Goal: Information Seeking & Learning: Learn about a topic

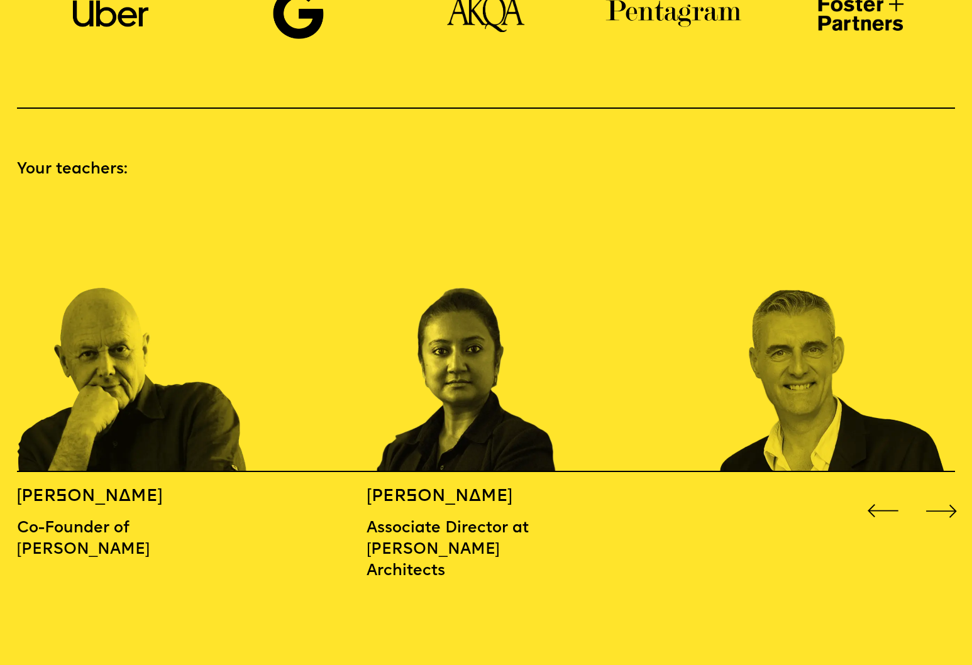
scroll to position [1323, 0]
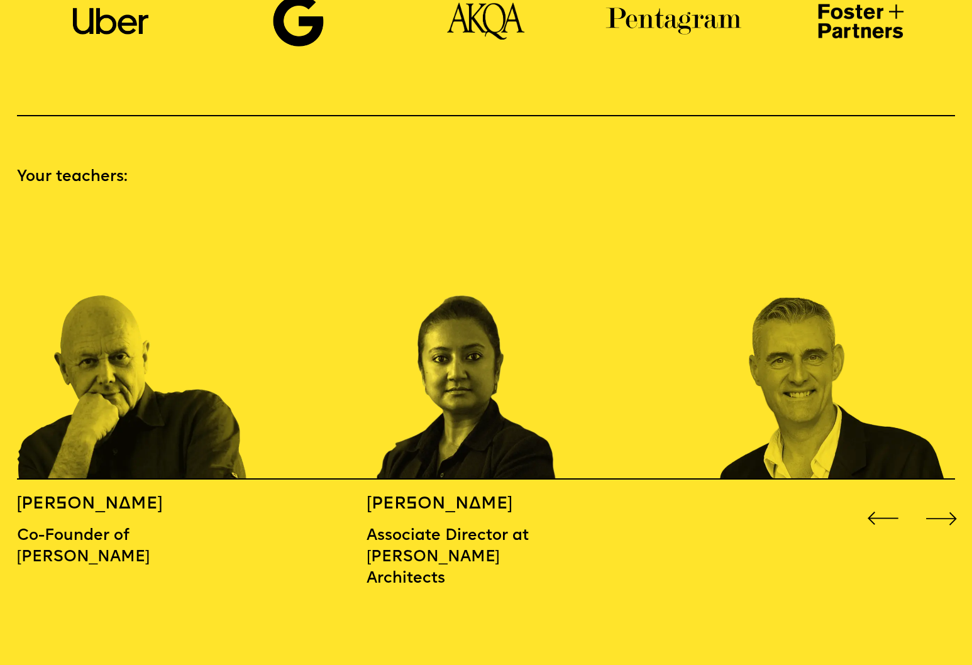
click at [944, 499] on div "Next slide" at bounding box center [941, 518] width 39 height 39
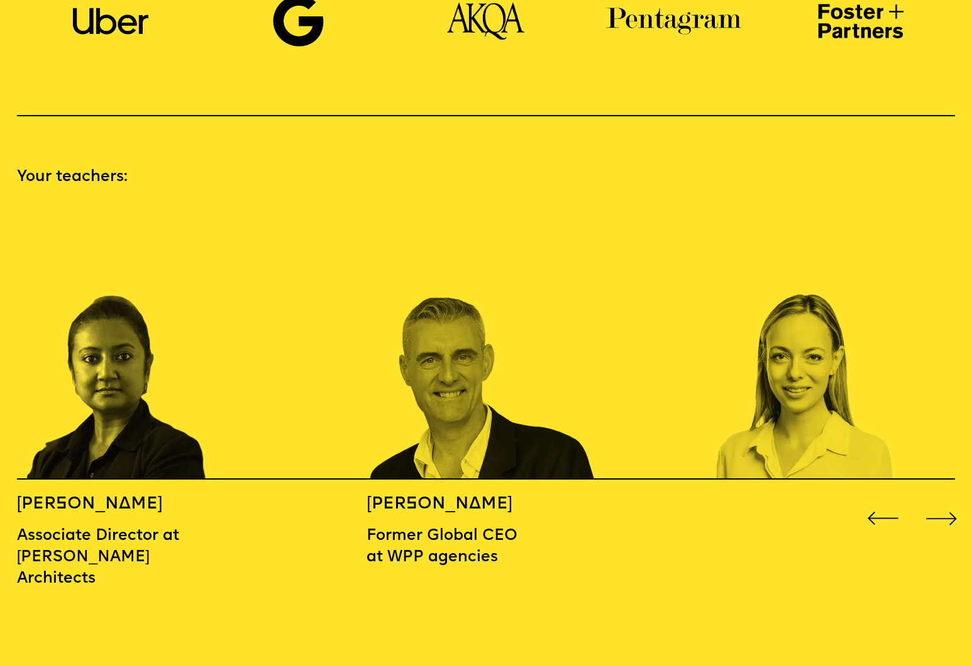
click at [939, 499] on div "Next slide" at bounding box center [941, 518] width 39 height 39
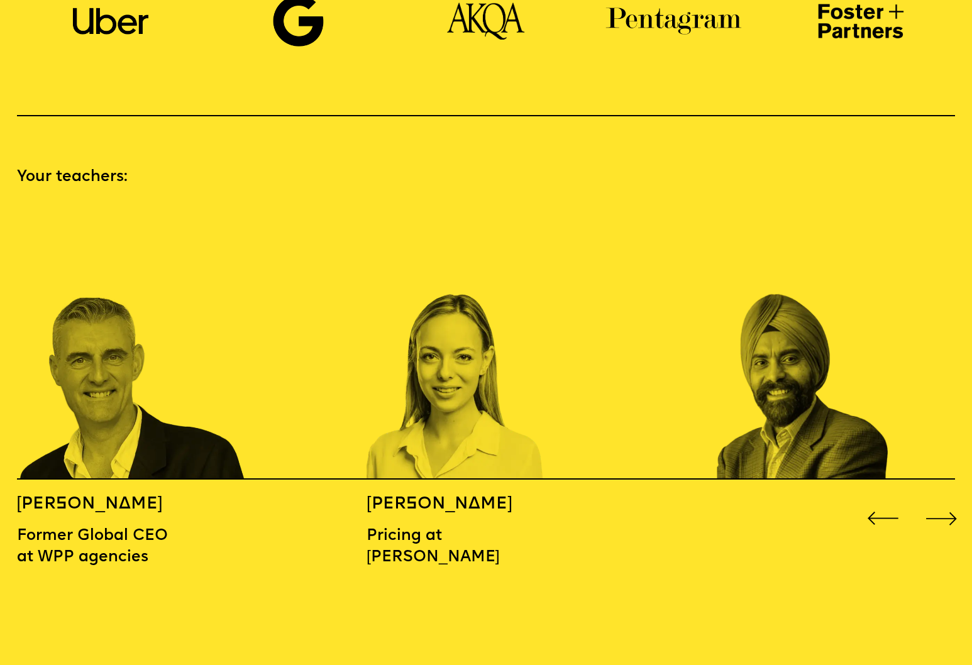
click at [939, 499] on div "Next slide" at bounding box center [941, 518] width 39 height 39
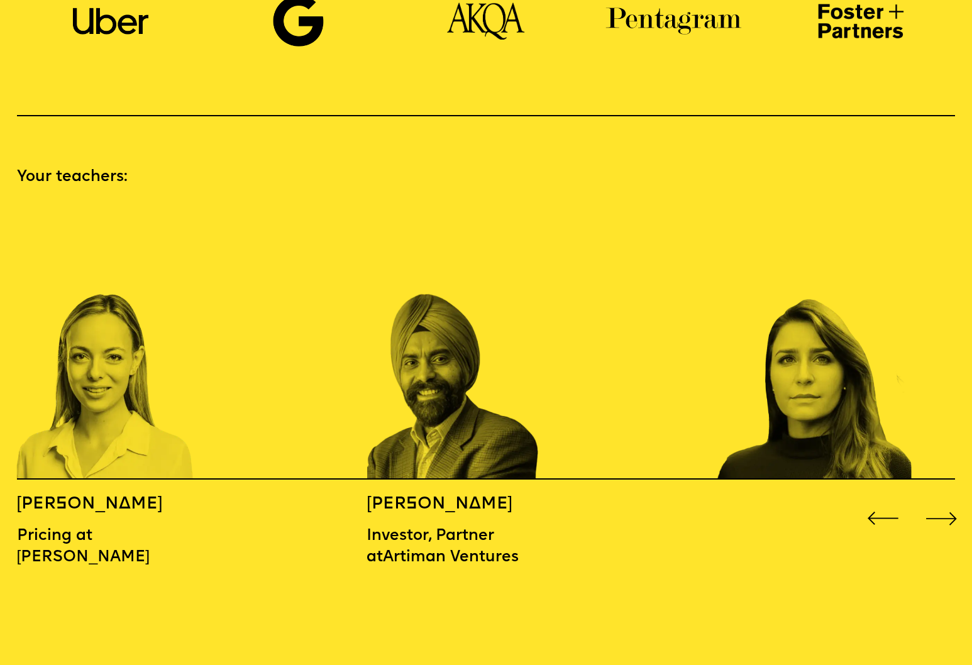
click at [939, 499] on div "Next slide" at bounding box center [941, 518] width 39 height 39
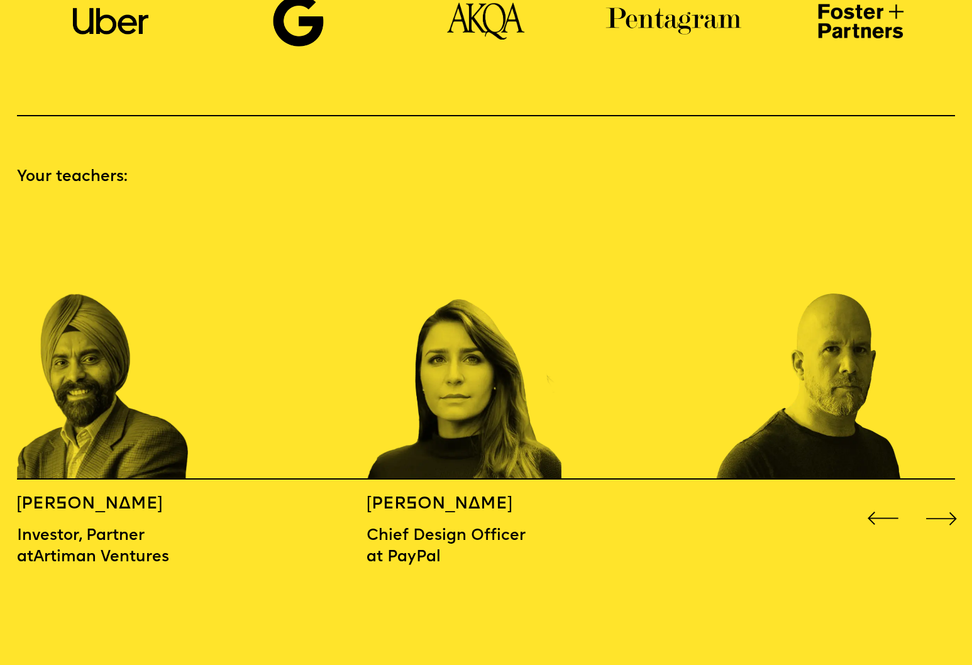
click at [939, 499] on div "Next slide" at bounding box center [941, 518] width 39 height 39
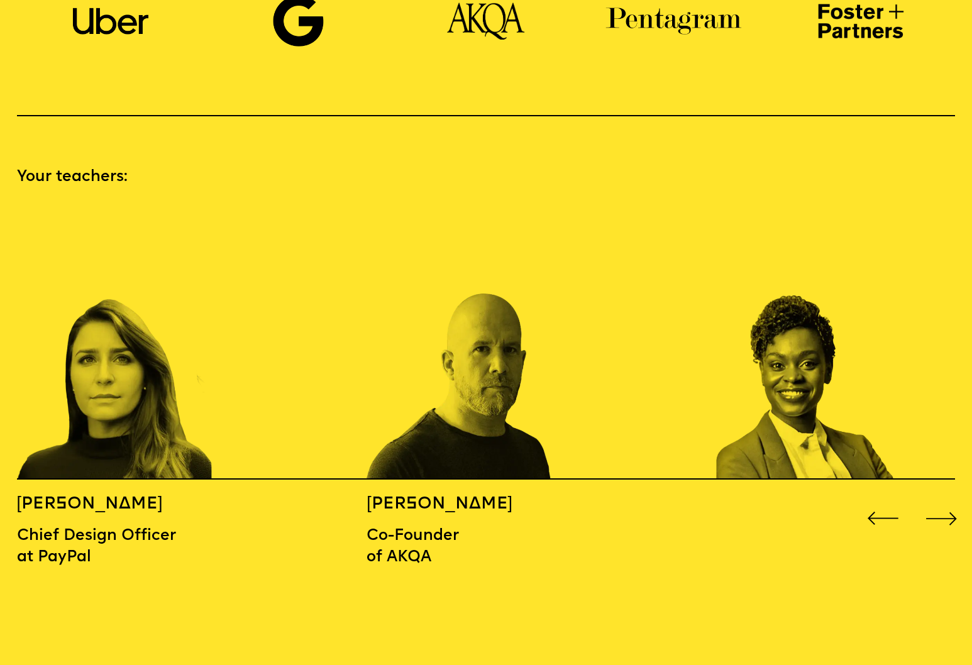
click at [939, 499] on div "Next slide" at bounding box center [941, 518] width 39 height 39
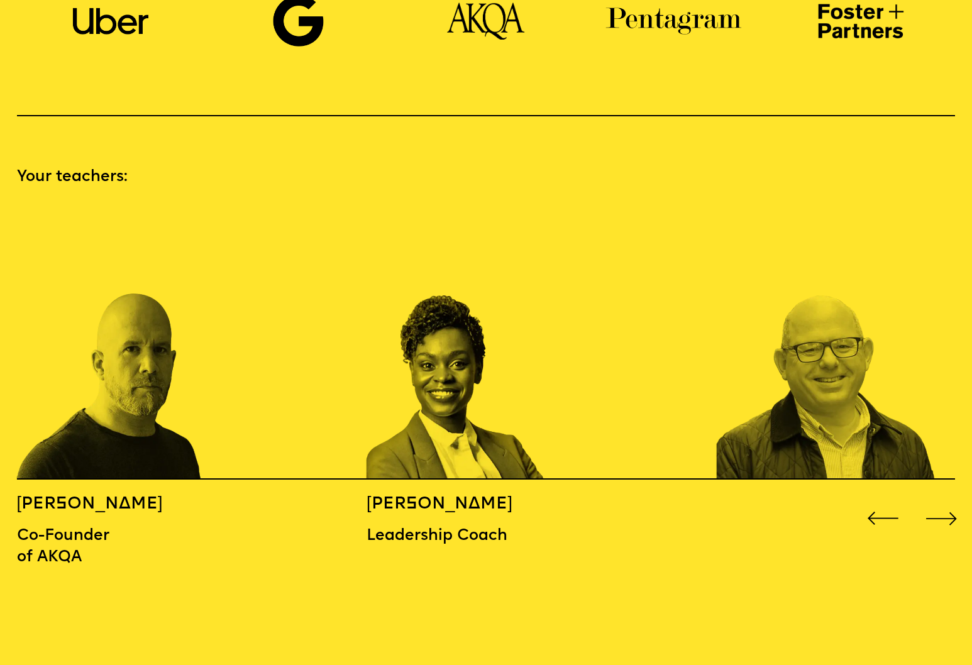
click at [939, 499] on div "Next slide" at bounding box center [941, 518] width 39 height 39
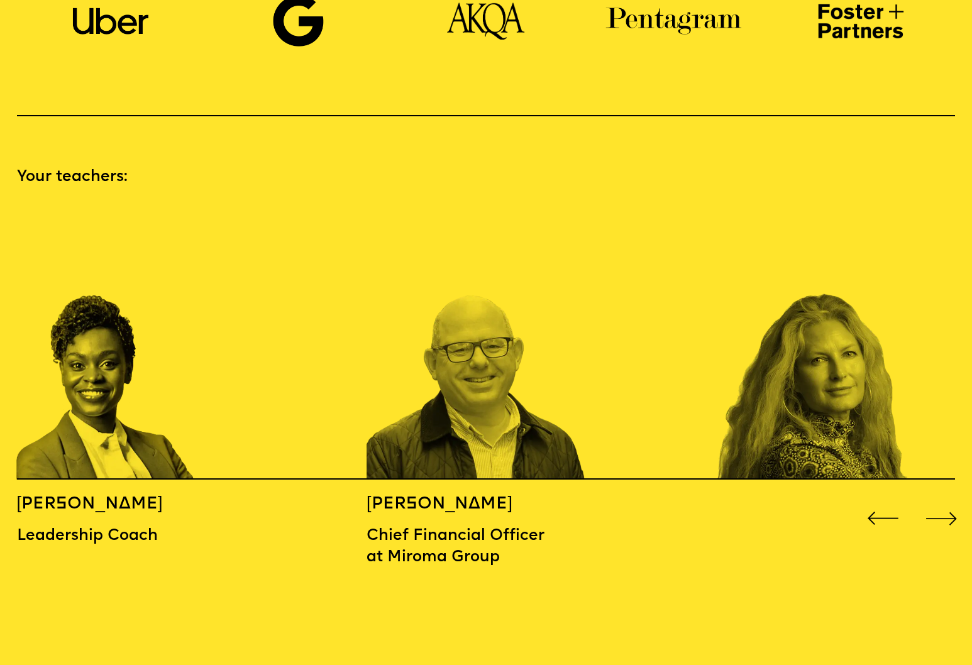
click at [939, 499] on div "Next slide" at bounding box center [941, 518] width 39 height 39
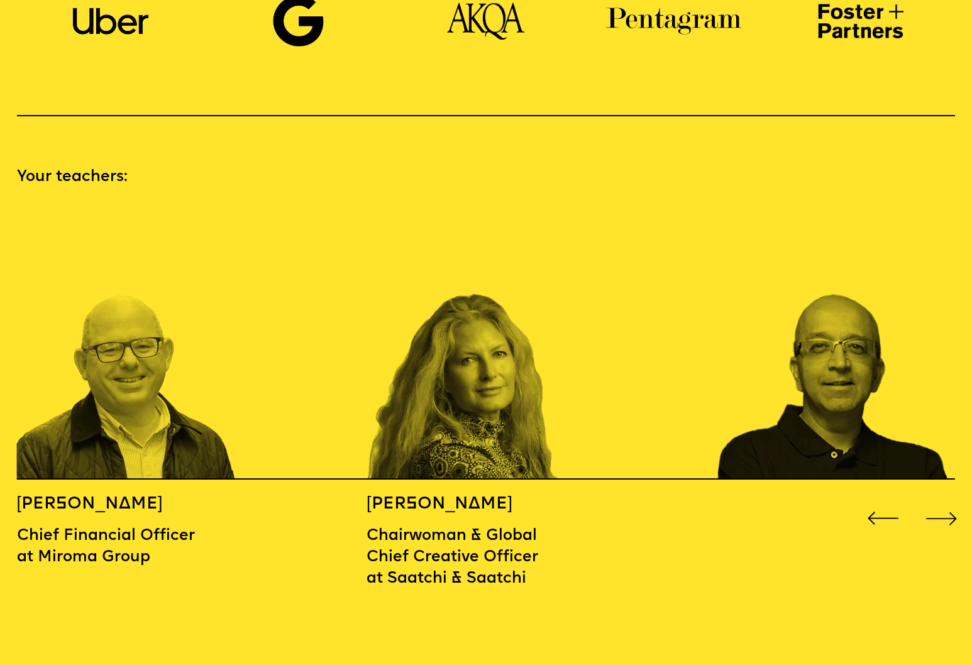
click at [939, 499] on div "Next slide" at bounding box center [941, 518] width 39 height 39
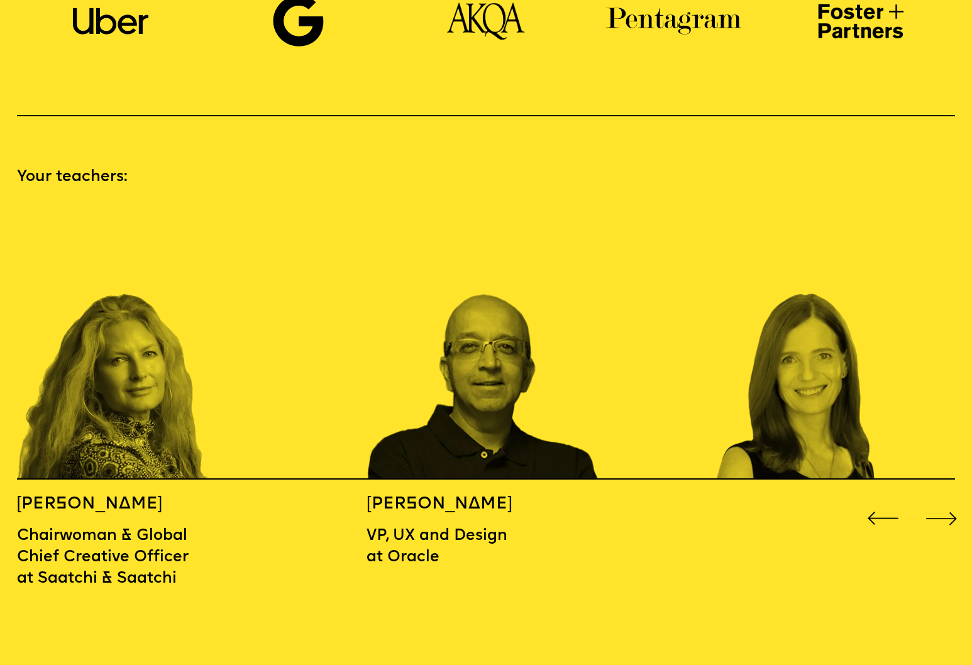
click at [939, 499] on div "Next slide" at bounding box center [941, 518] width 39 height 39
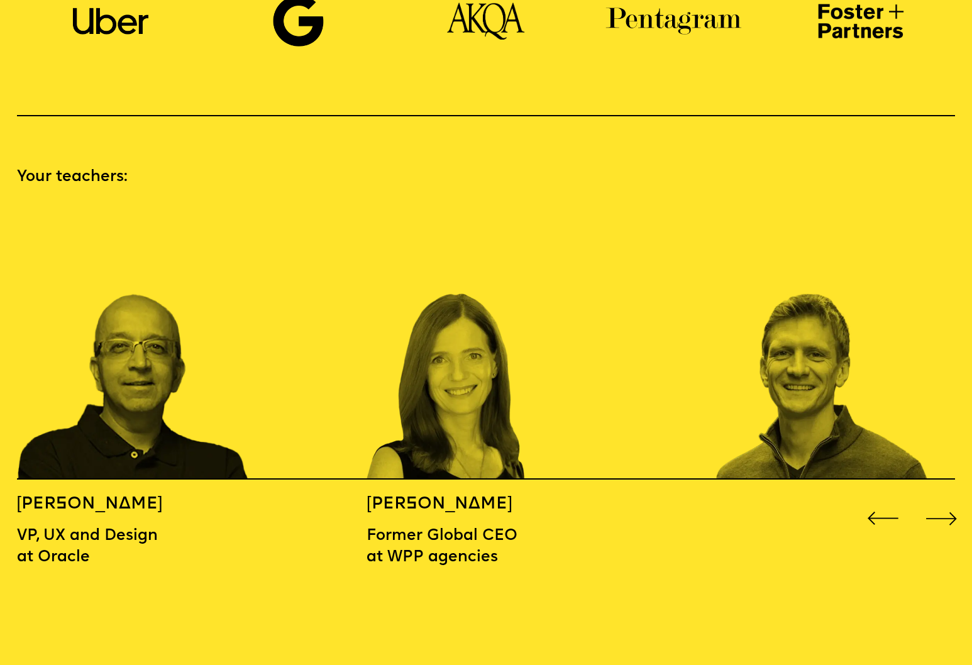
click at [939, 499] on div "Next slide" at bounding box center [941, 518] width 39 height 39
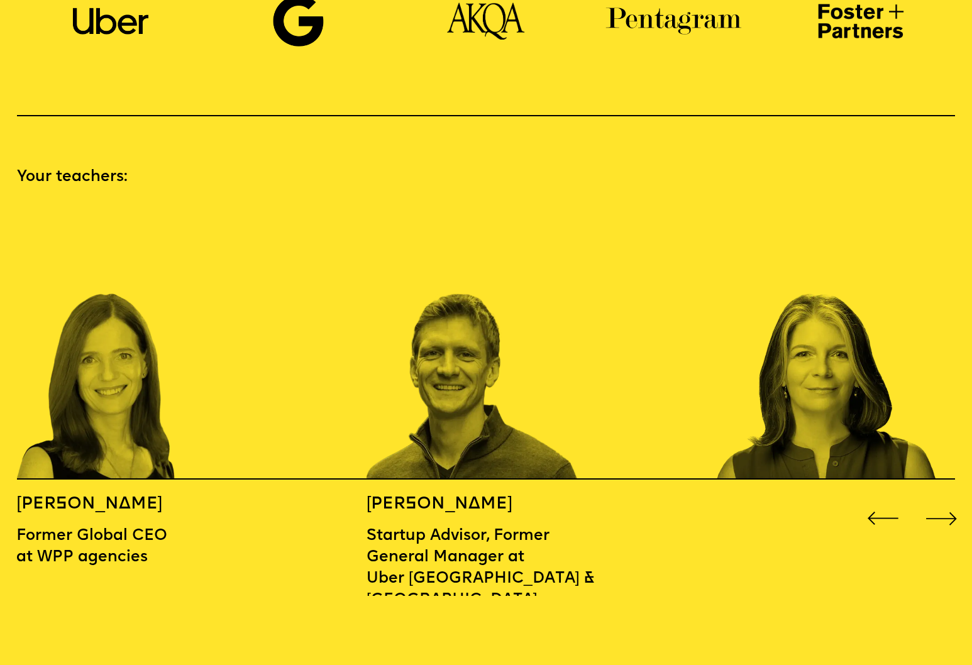
click at [939, 499] on div "Next slide" at bounding box center [941, 518] width 39 height 39
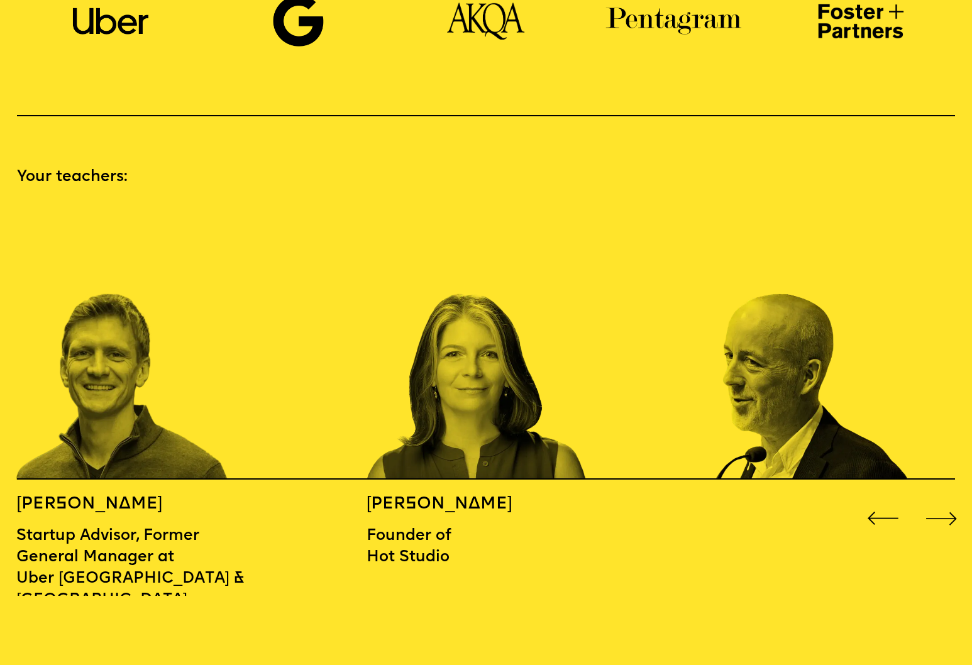
click at [939, 499] on div "Next slide" at bounding box center [941, 518] width 39 height 39
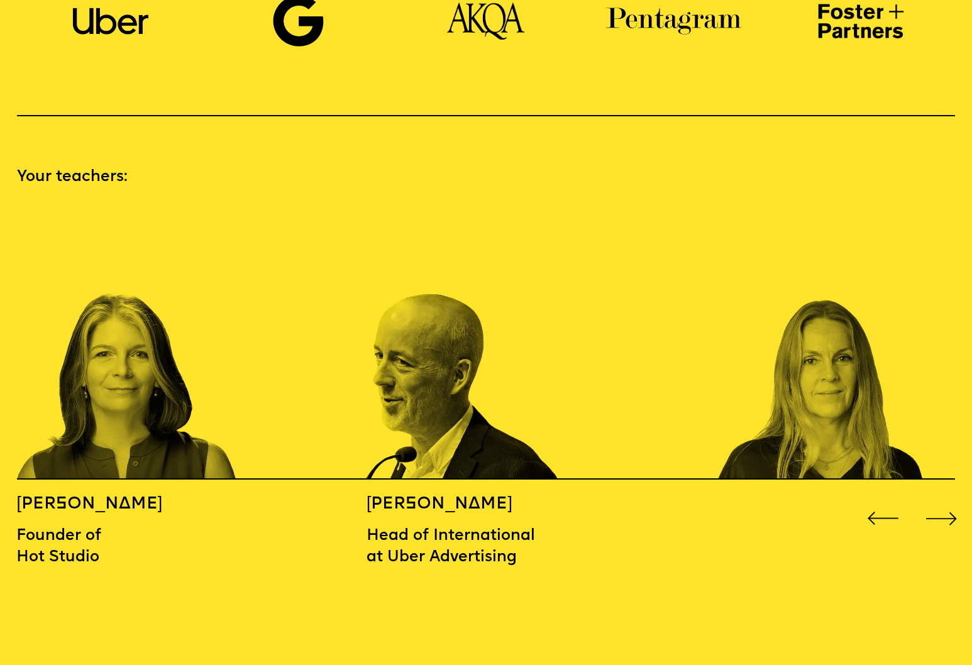
click at [939, 499] on div "Next slide" at bounding box center [941, 518] width 39 height 39
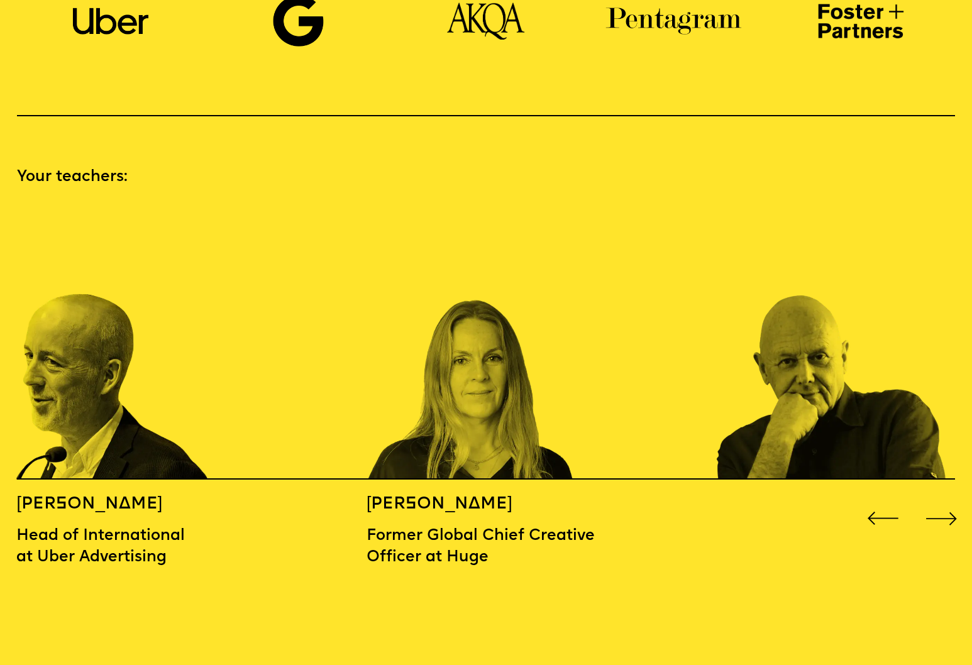
click at [939, 499] on div "Next slide" at bounding box center [941, 518] width 39 height 39
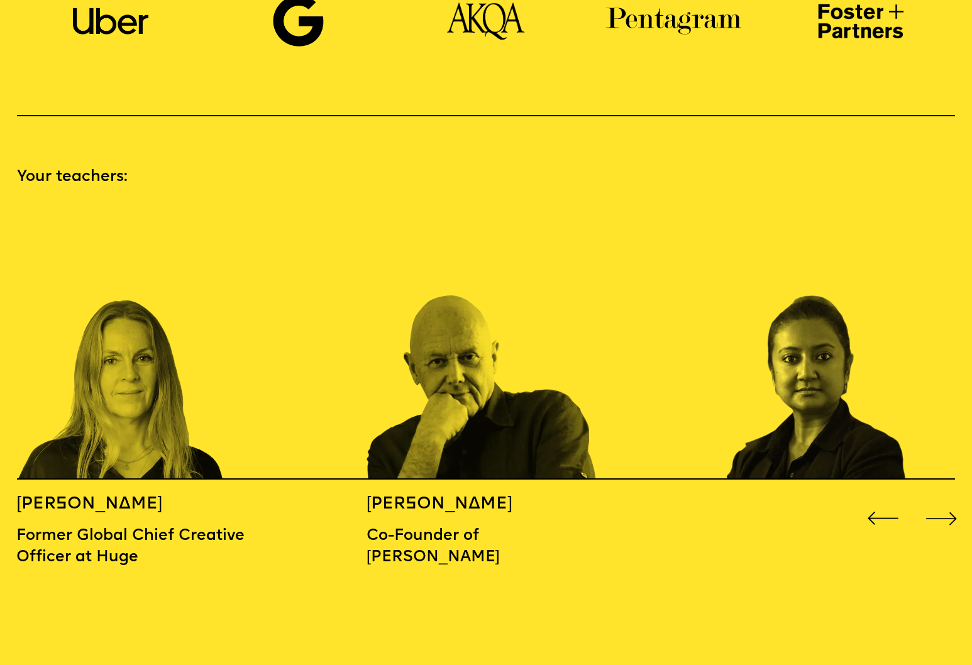
click at [939, 499] on div "Next slide" at bounding box center [941, 518] width 39 height 39
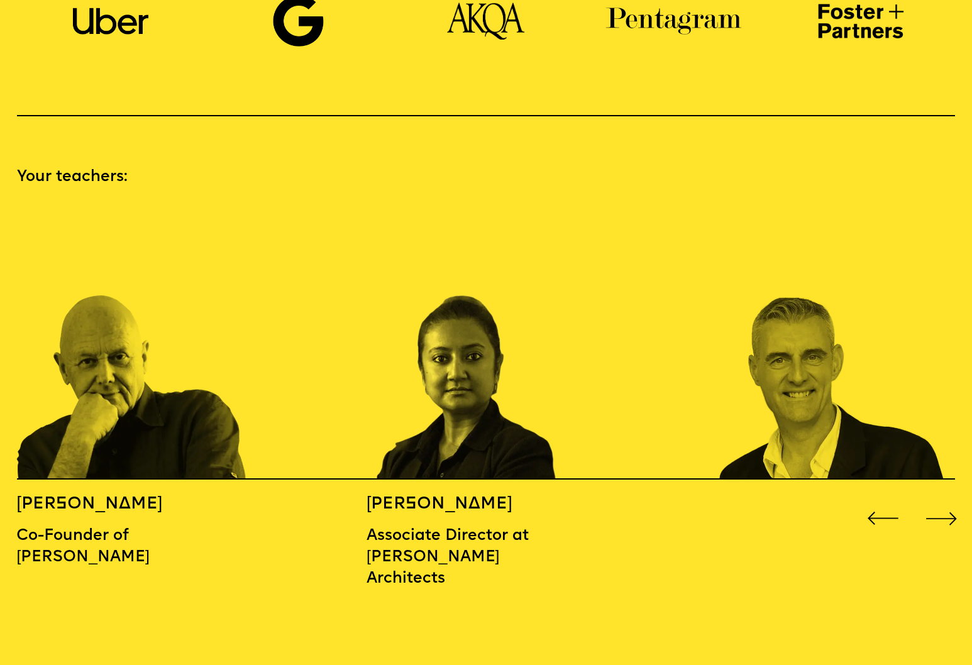
click at [939, 499] on div "Next slide" at bounding box center [941, 518] width 39 height 39
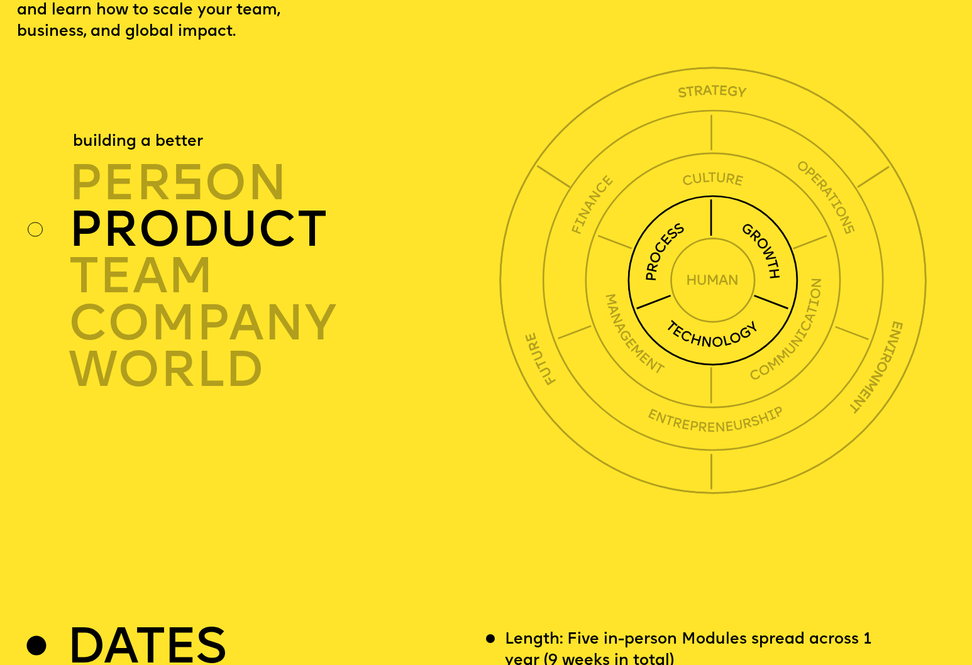
scroll to position [3436, 0]
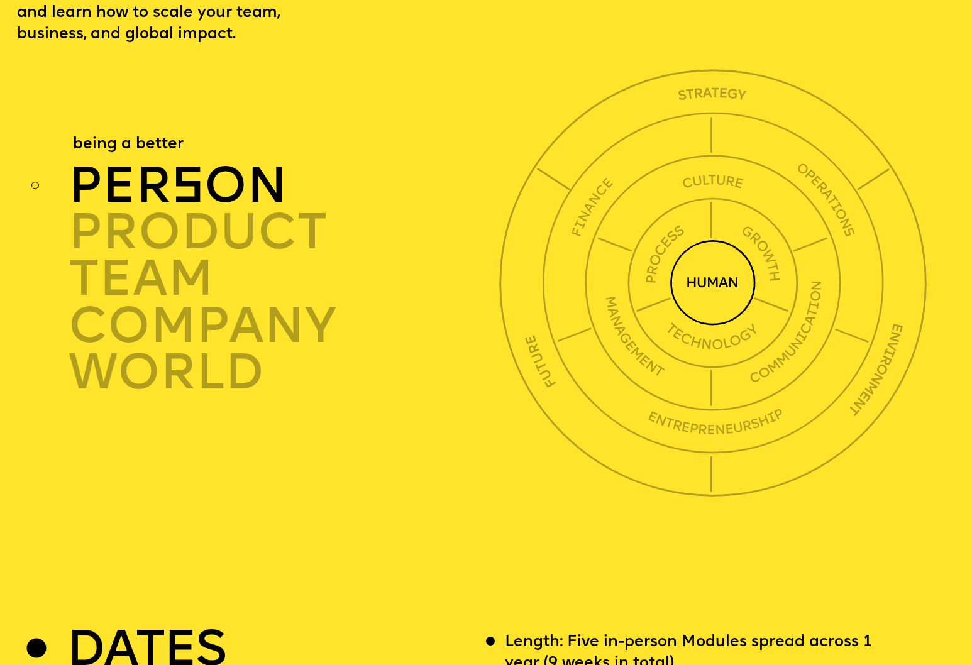
click at [197, 164] on span "s" at bounding box center [188, 189] width 33 height 50
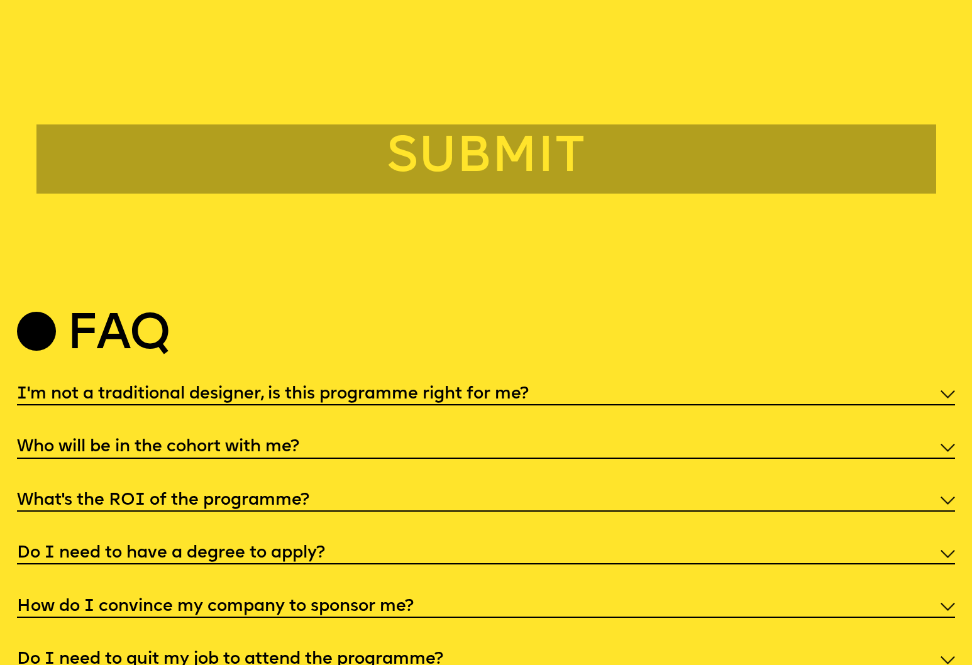
scroll to position [4907, 0]
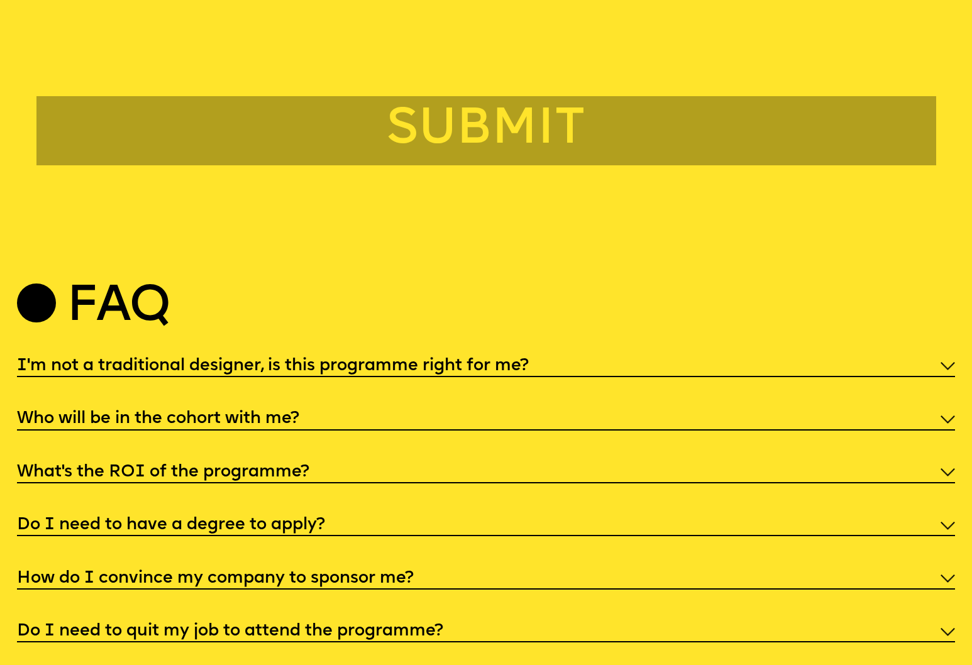
click at [339, 377] on div "I'm not a traditional designer, is this programme right for me? Though the prog…" at bounding box center [486, 497] width 938 height 289
click at [237, 413] on h5 "Who will be in the cohort with me?" at bounding box center [158, 419] width 282 height 13
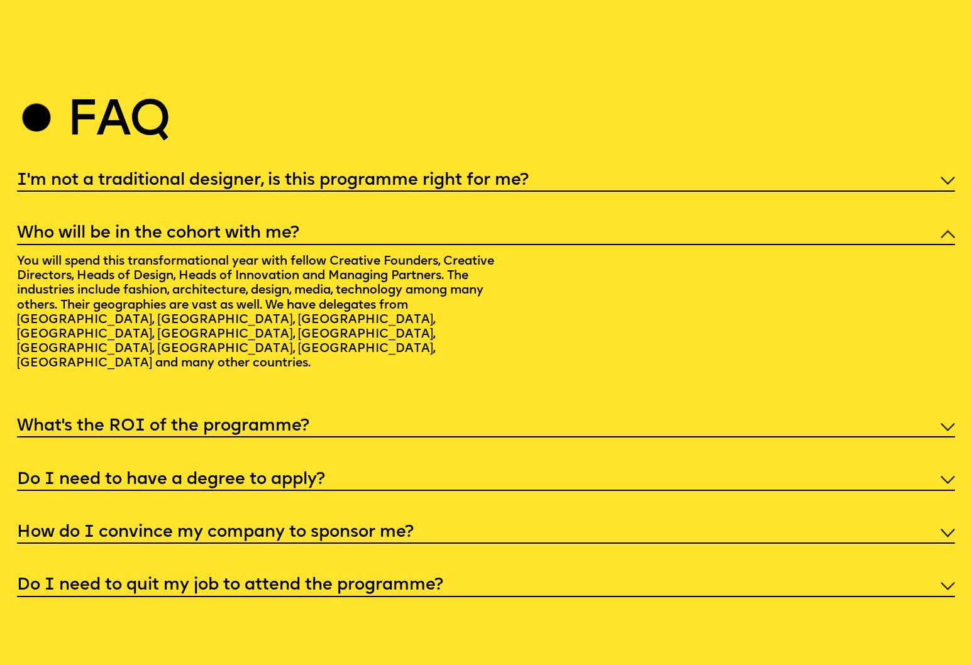
scroll to position [5094, 0]
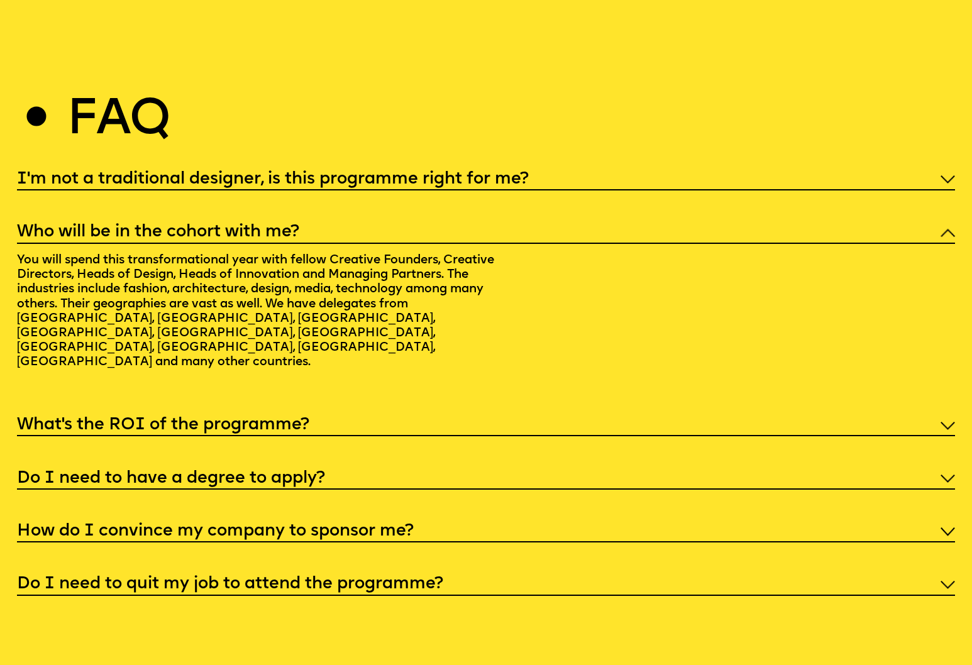
click at [243, 419] on h5 "What’s the ROI of the programme?" at bounding box center [163, 425] width 292 height 13
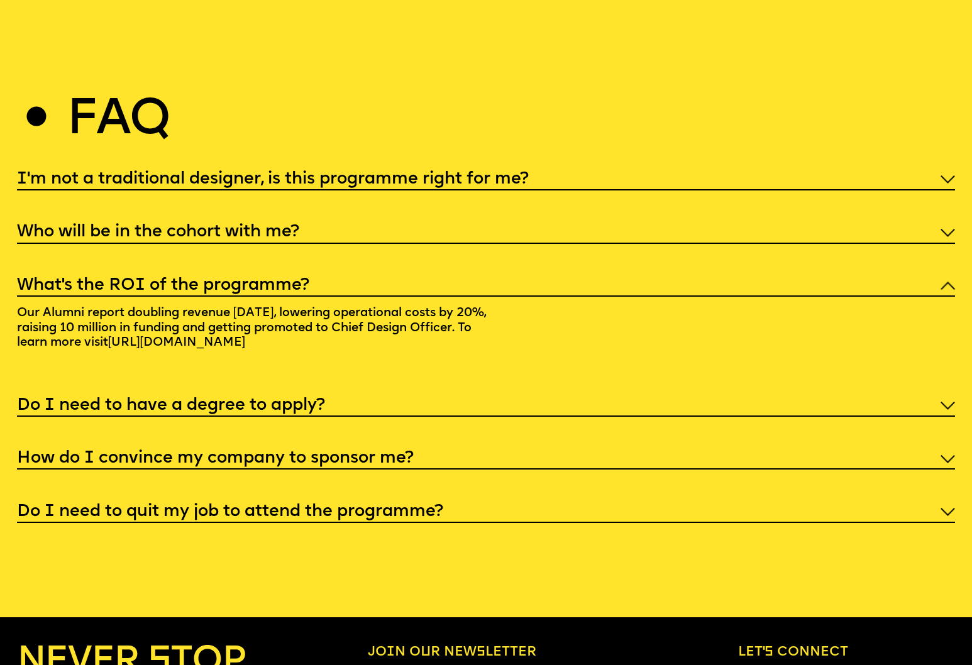
click at [243, 400] on h5 "Do I need to have a degree to apply?" at bounding box center [171, 406] width 308 height 13
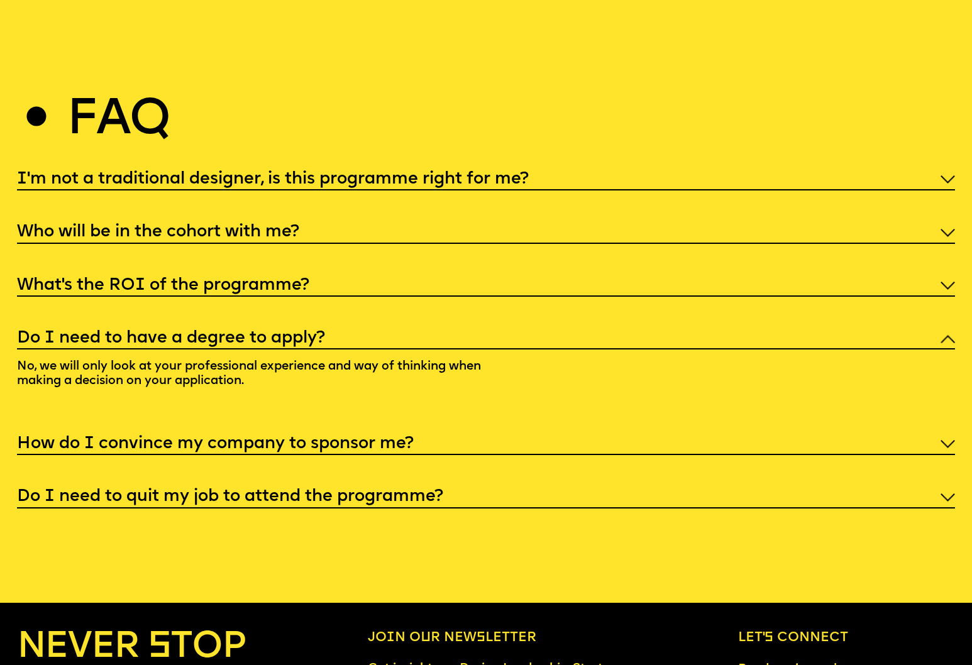
click at [230, 438] on h5 "How do I convince my company to sponsor me?" at bounding box center [215, 444] width 397 height 13
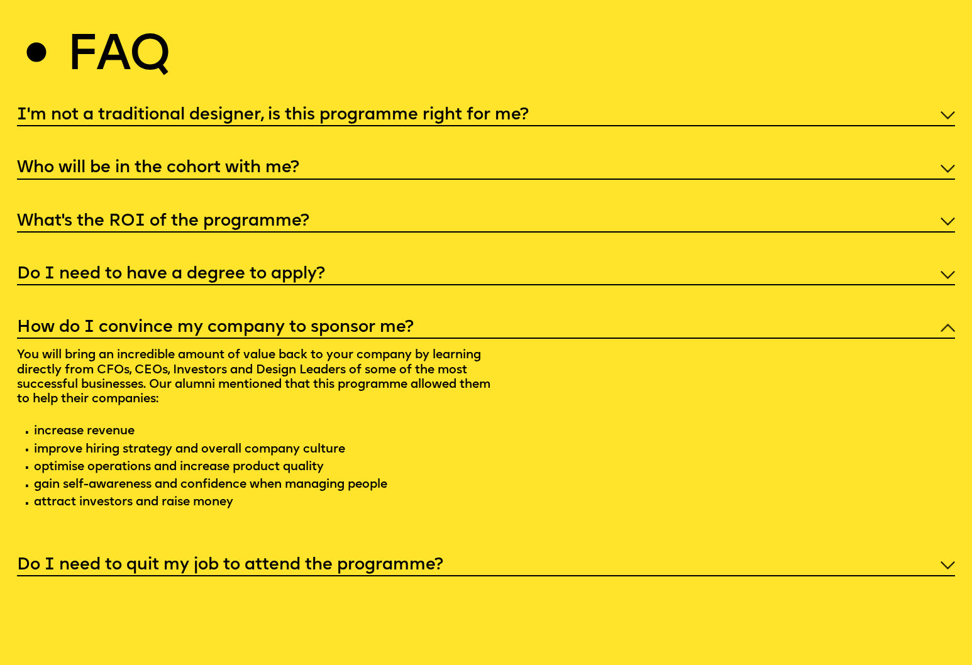
scroll to position [5159, 0]
click at [216, 552] on div "Do I need to quit my job to attend the programme?" at bounding box center [486, 564] width 938 height 24
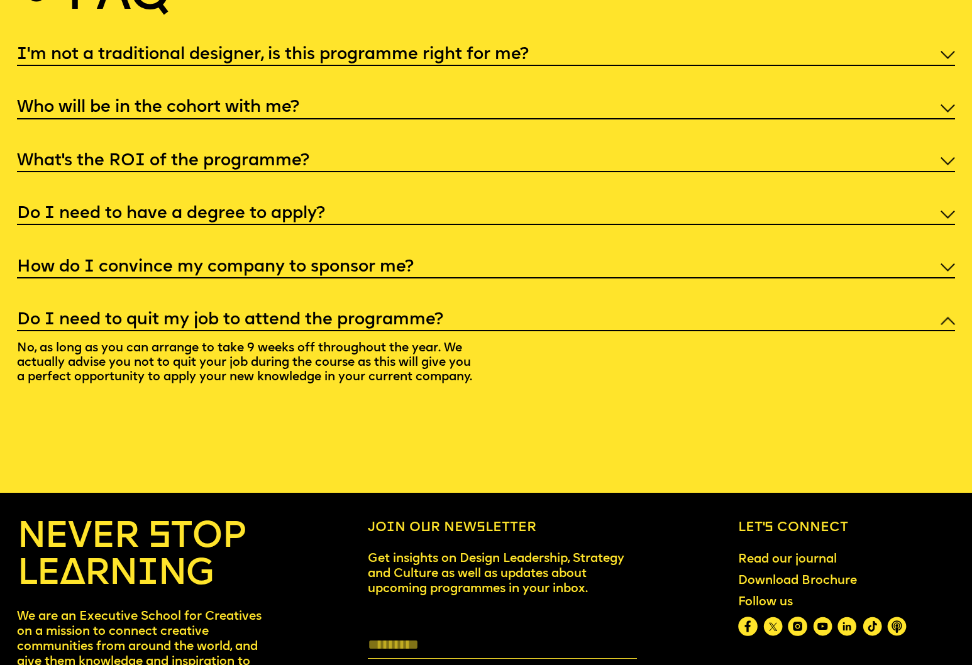
scroll to position [5220, 0]
